Goal: Transaction & Acquisition: Download file/media

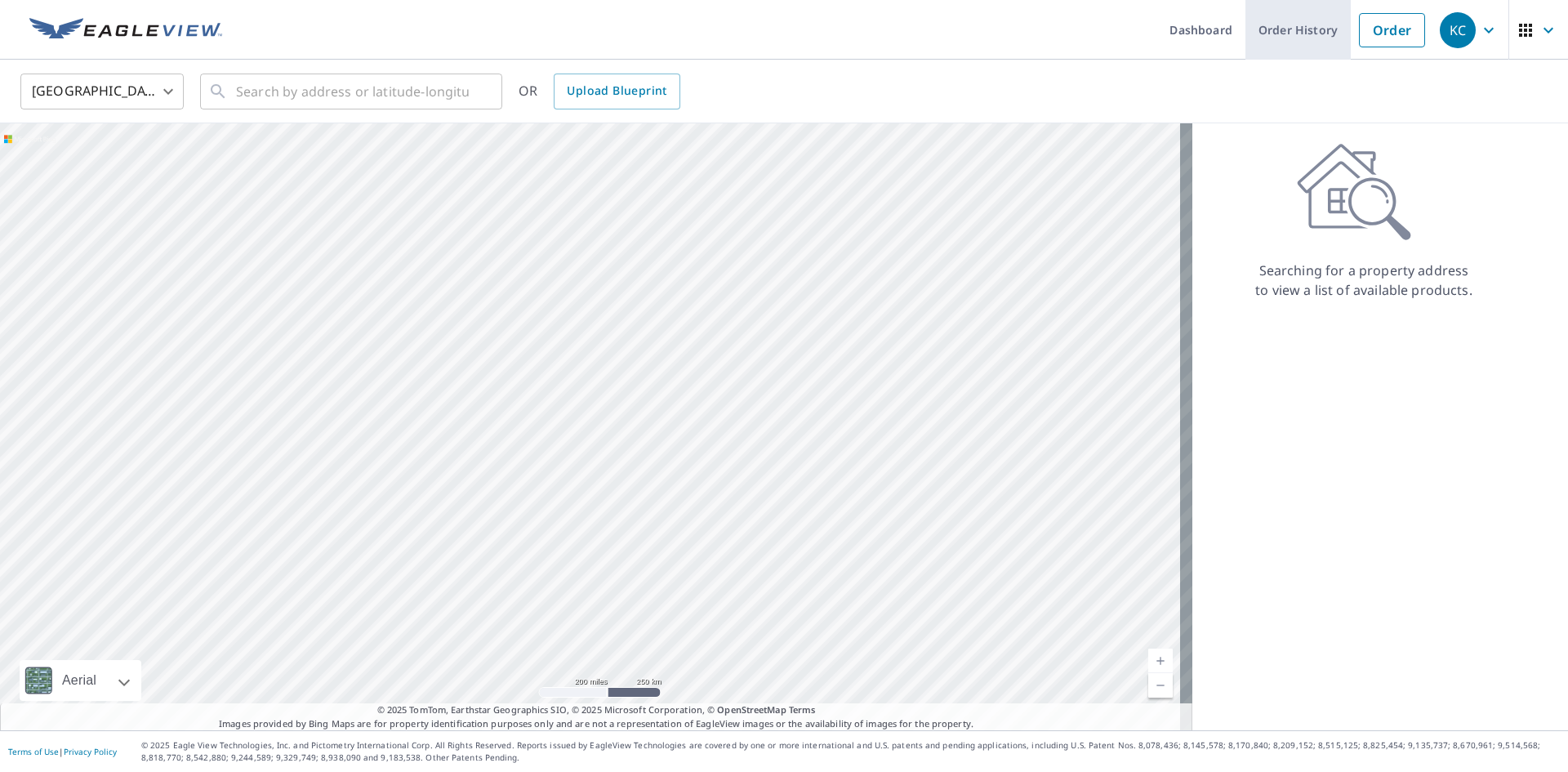
click at [1309, 41] on link "Order History" at bounding box center [1299, 30] width 106 height 60
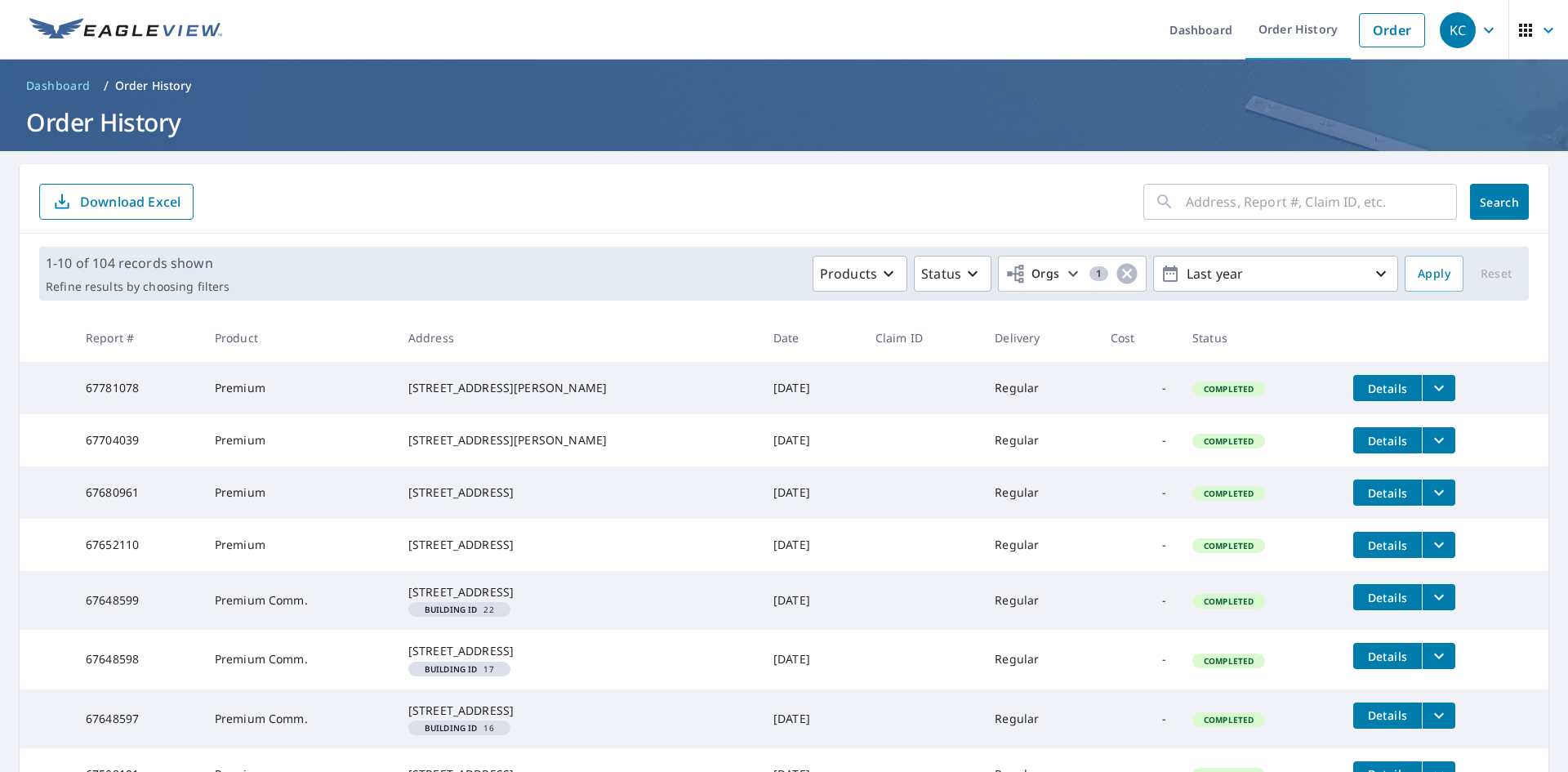
click at [1429, 385] on icon "filesDropdownBtn-67781078" at bounding box center [1439, 388] width 20 height 20
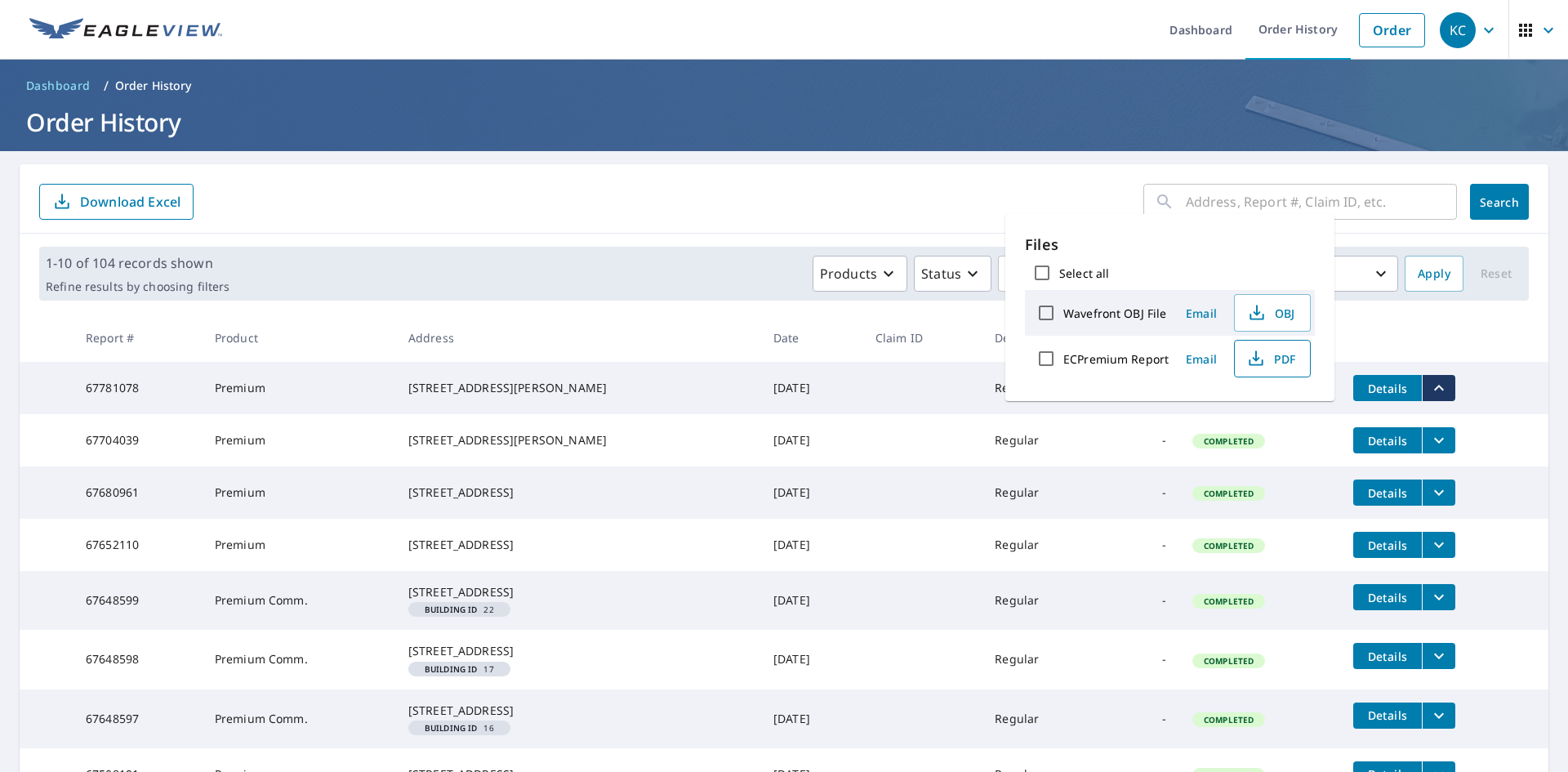
click at [1275, 357] on span "PDF" at bounding box center [1271, 359] width 52 height 20
